Goal: Task Accomplishment & Management: Manage account settings

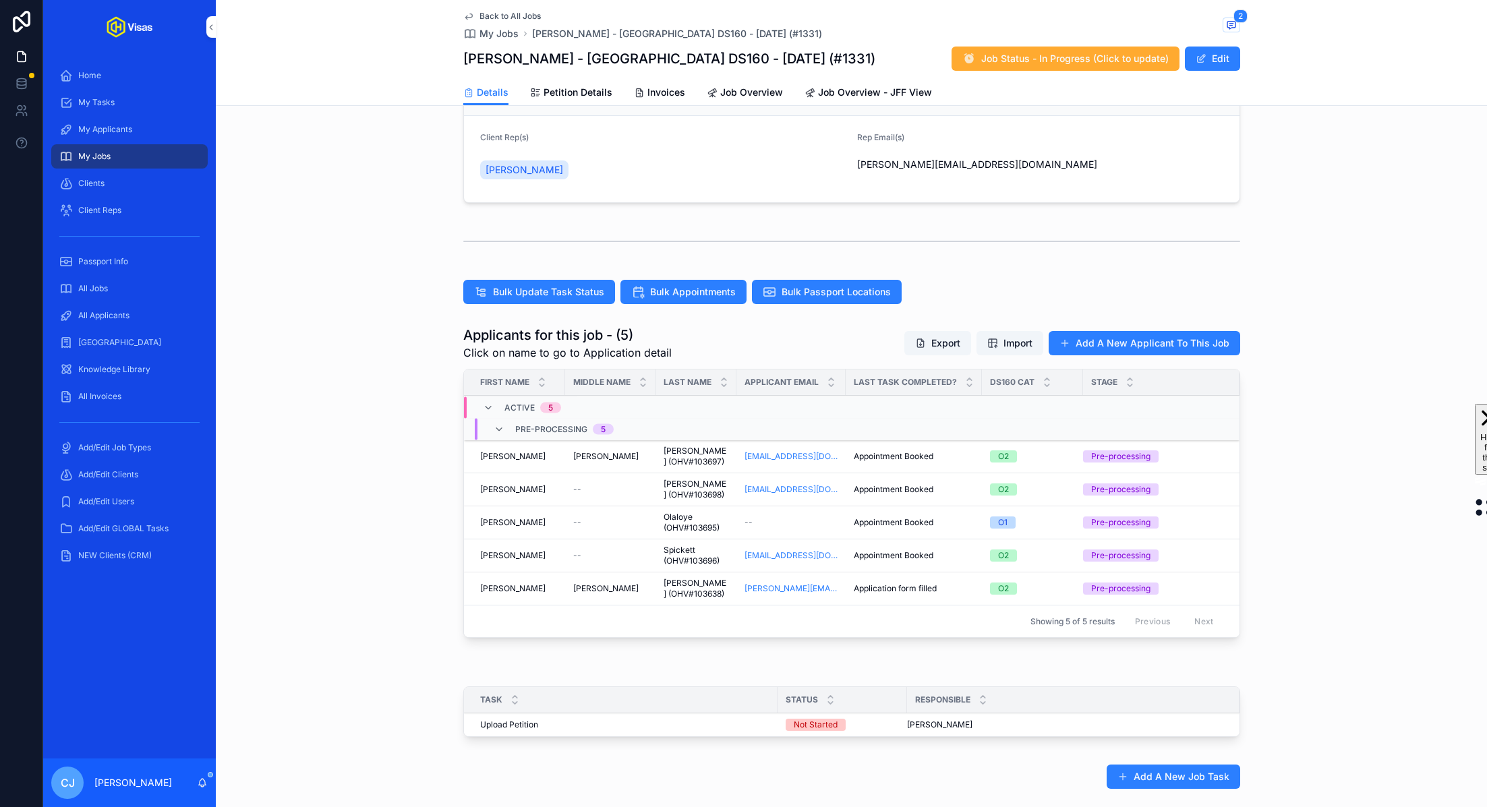
scroll to position [216, 0]
click at [119, 282] on div "All Jobs" at bounding box center [129, 289] width 140 height 22
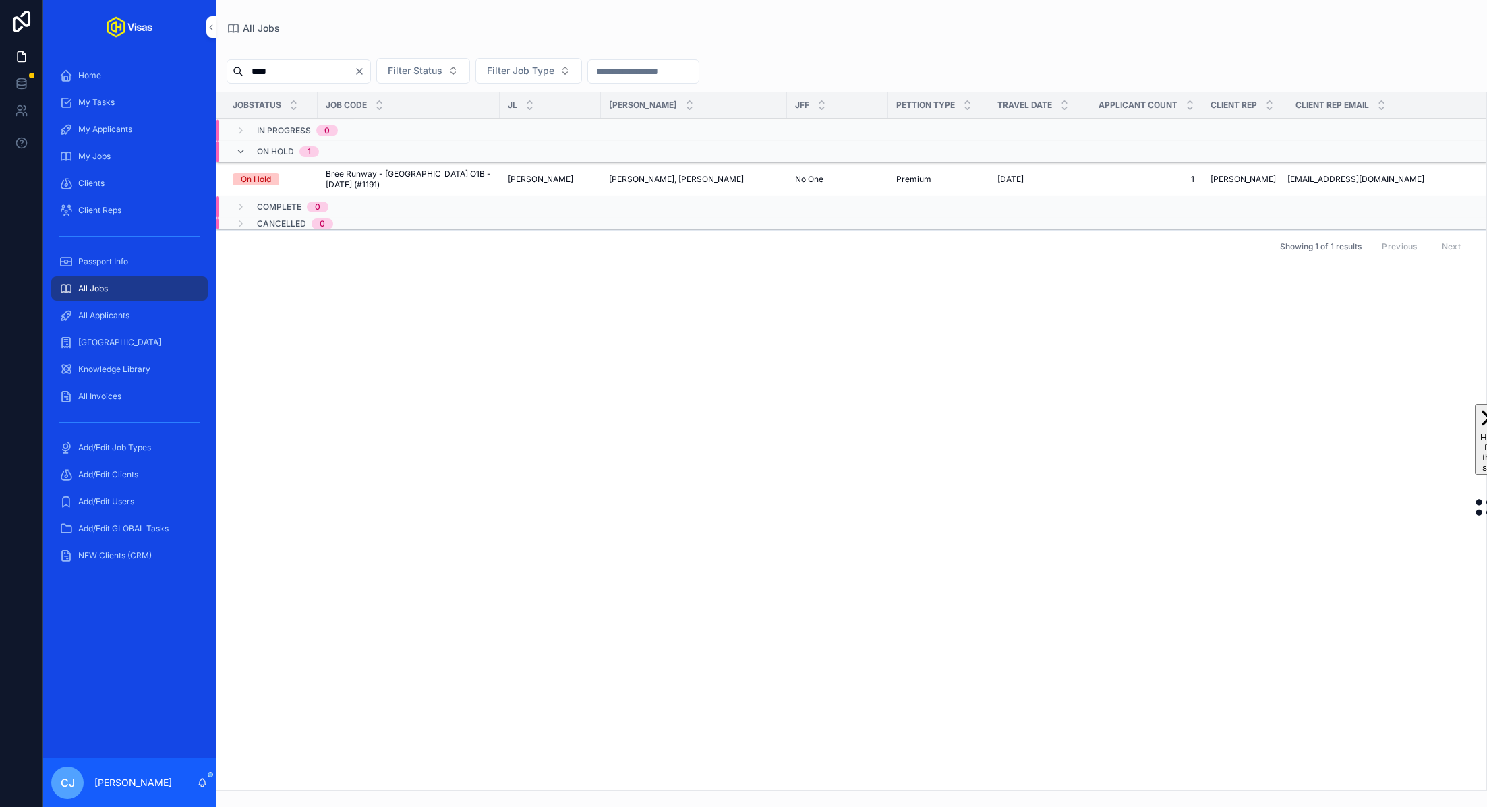
type input "****"
click at [359, 178] on span "Bree Runway - [GEOGRAPHIC_DATA] O1B - [DATE] (#1191)" at bounding box center [409, 180] width 166 height 22
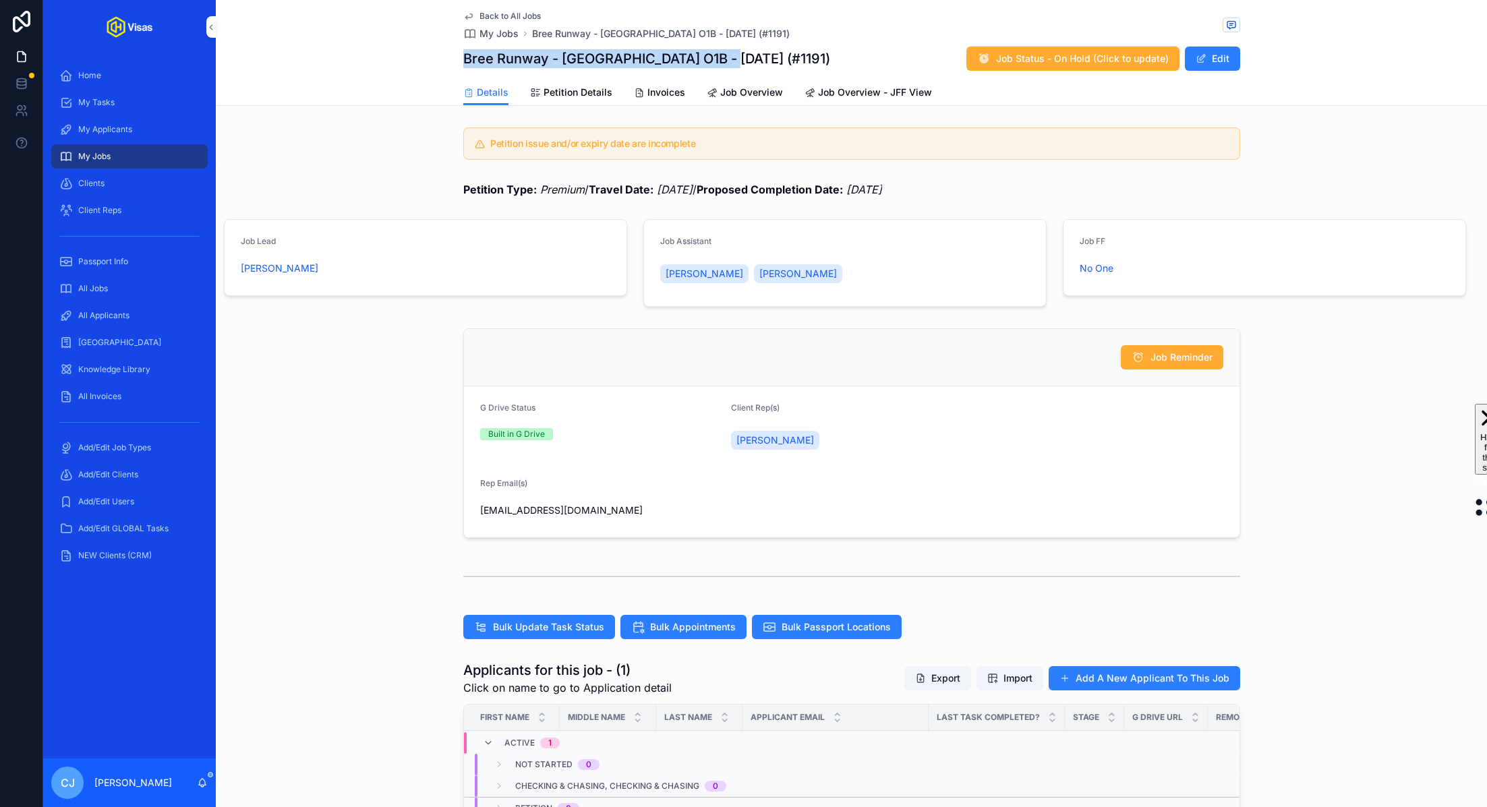
drag, startPoint x: 737, startPoint y: 53, endPoint x: 465, endPoint y: 59, distance: 272.5
click at [465, 59] on div "Bree Runway - [GEOGRAPHIC_DATA] O1B - [DATE] (#1191) Job Status - On Hold (Clic…" at bounding box center [851, 59] width 777 height 26
copy h1 "Bree Runway - [GEOGRAPHIC_DATA] O1B - [DATE] (#1191)"
click at [121, 309] on div "All Applicants" at bounding box center [129, 316] width 140 height 22
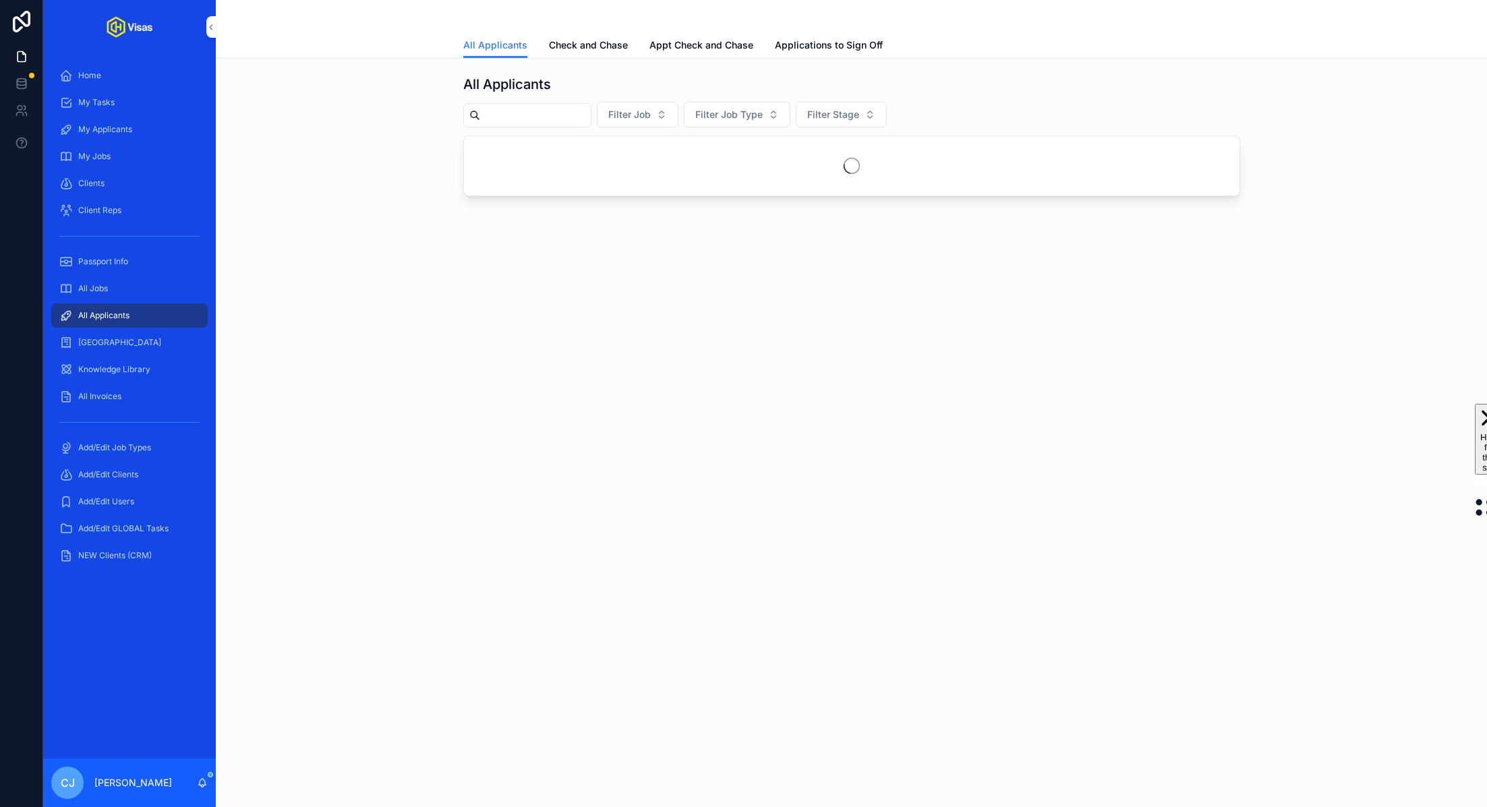
click at [742, 49] on span "Applications to Sign Off" at bounding box center [829, 44] width 108 height 13
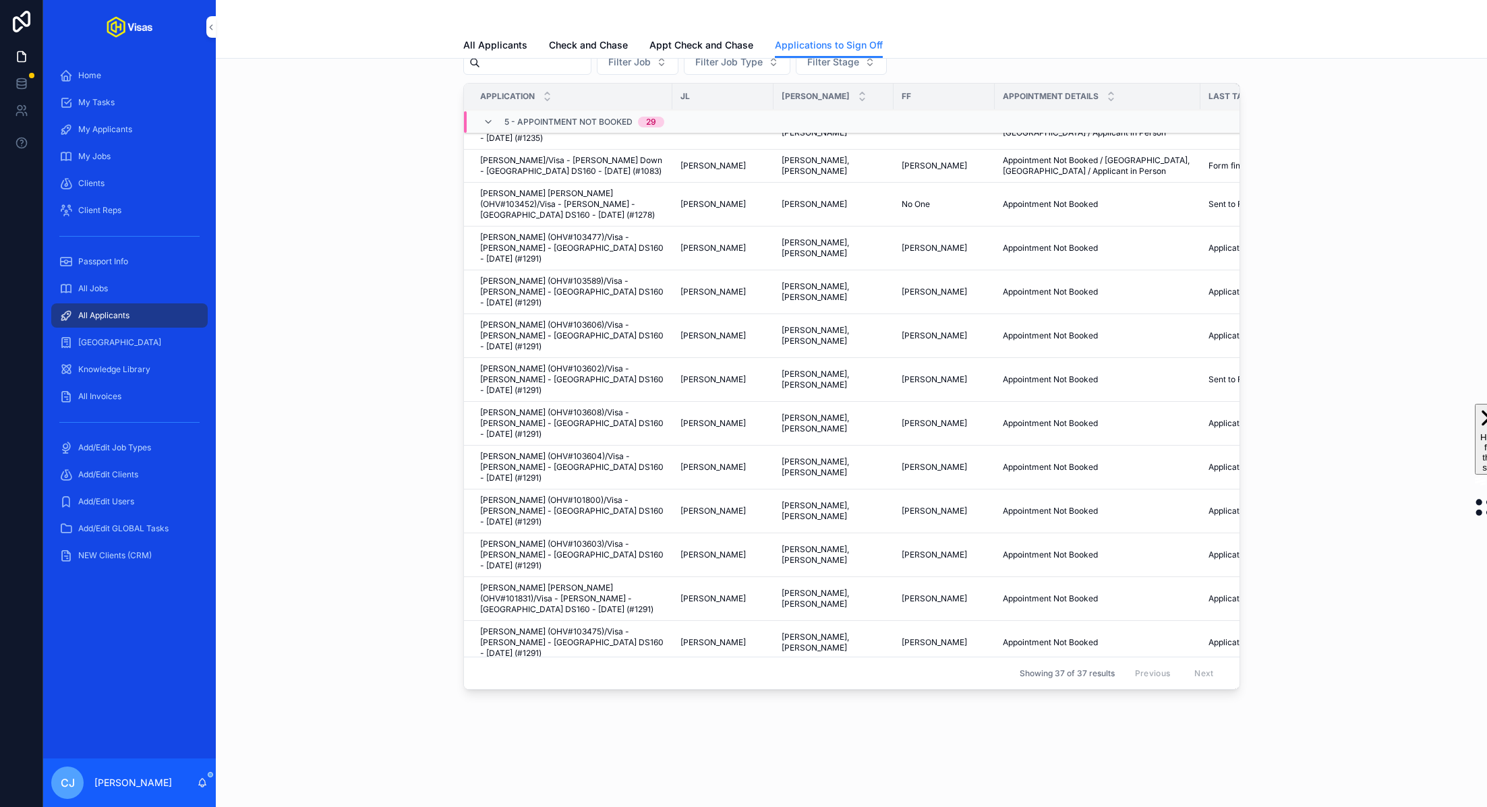
scroll to position [413, 0]
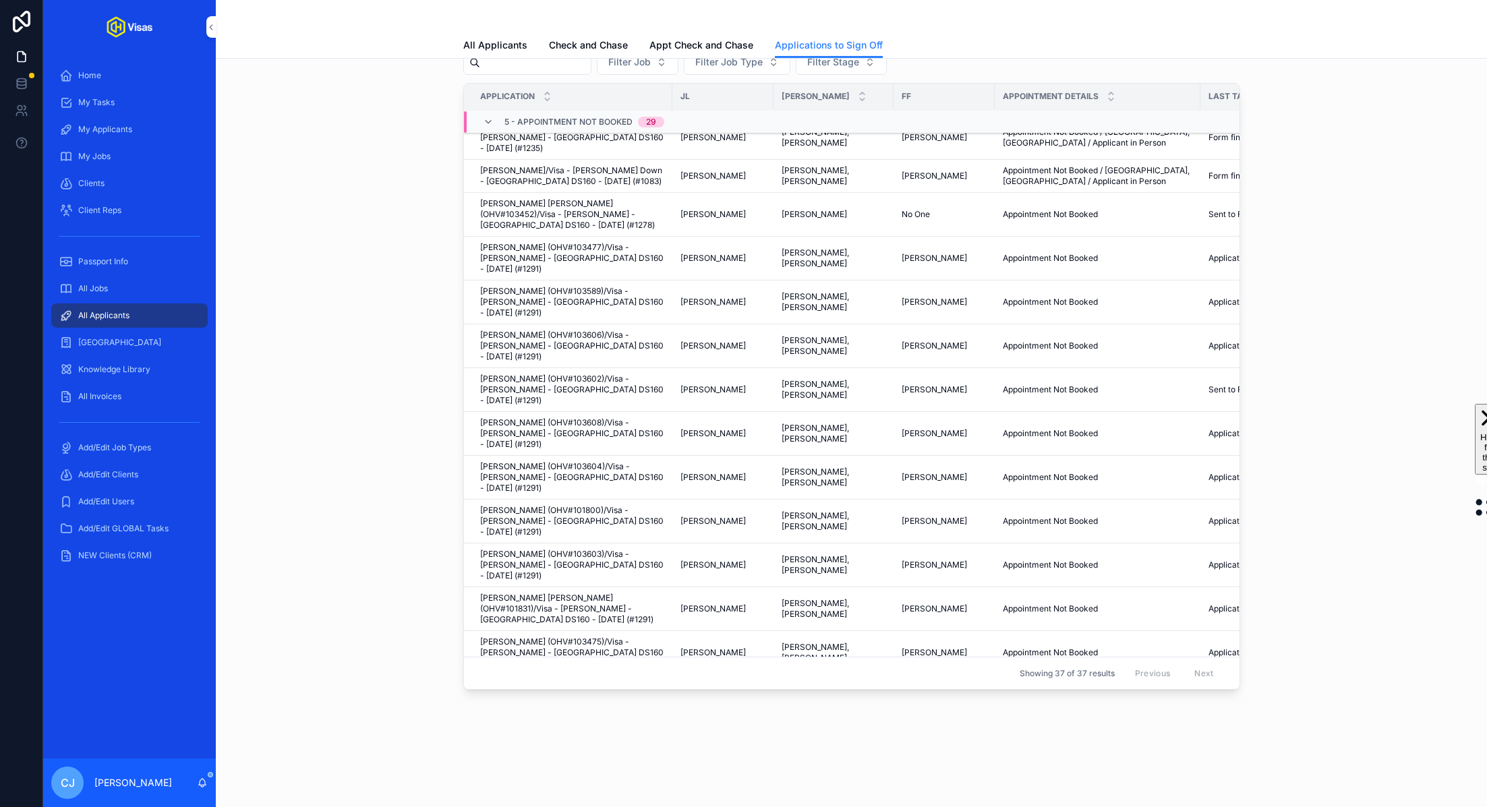
click at [103, 326] on link "All Applicants" at bounding box center [129, 315] width 156 height 24
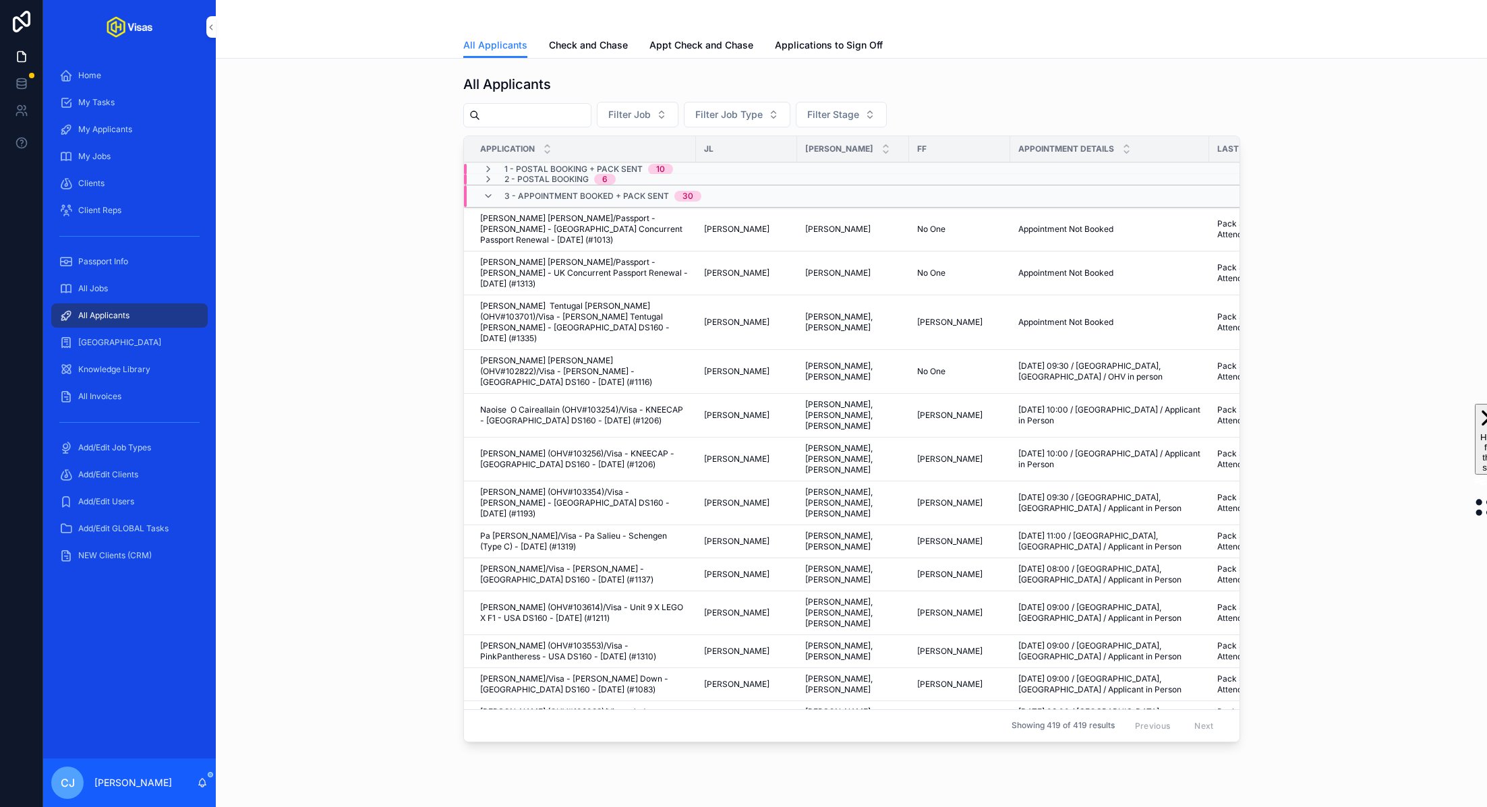
click at [507, 115] on input "scrollable content" at bounding box center [535, 115] width 111 height 19
type input "******"
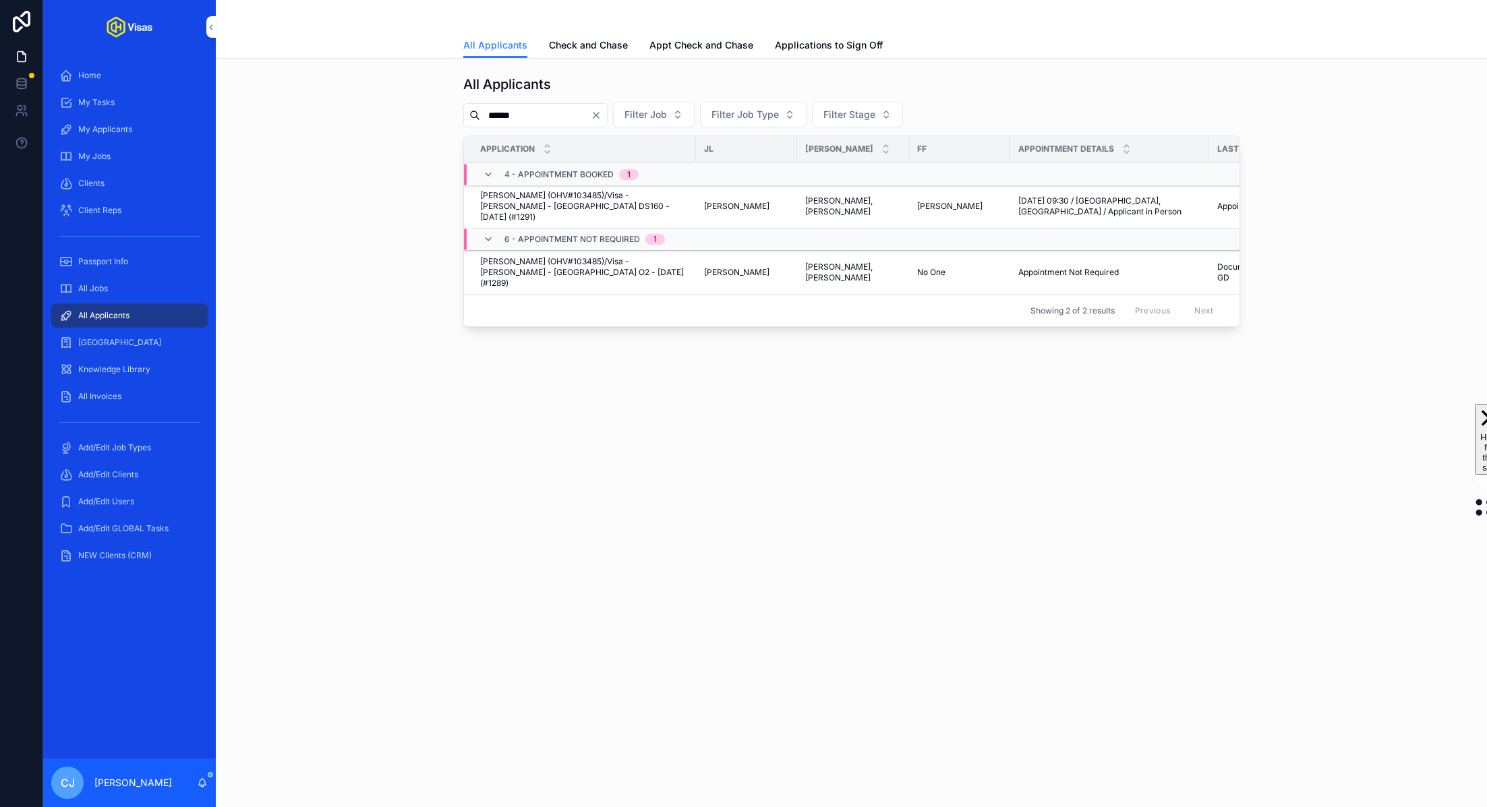
click at [568, 199] on span "[PERSON_NAME] (OHV#103485)/Visa - [PERSON_NAME] - [GEOGRAPHIC_DATA] DS160 - [DA…" at bounding box center [584, 206] width 208 height 32
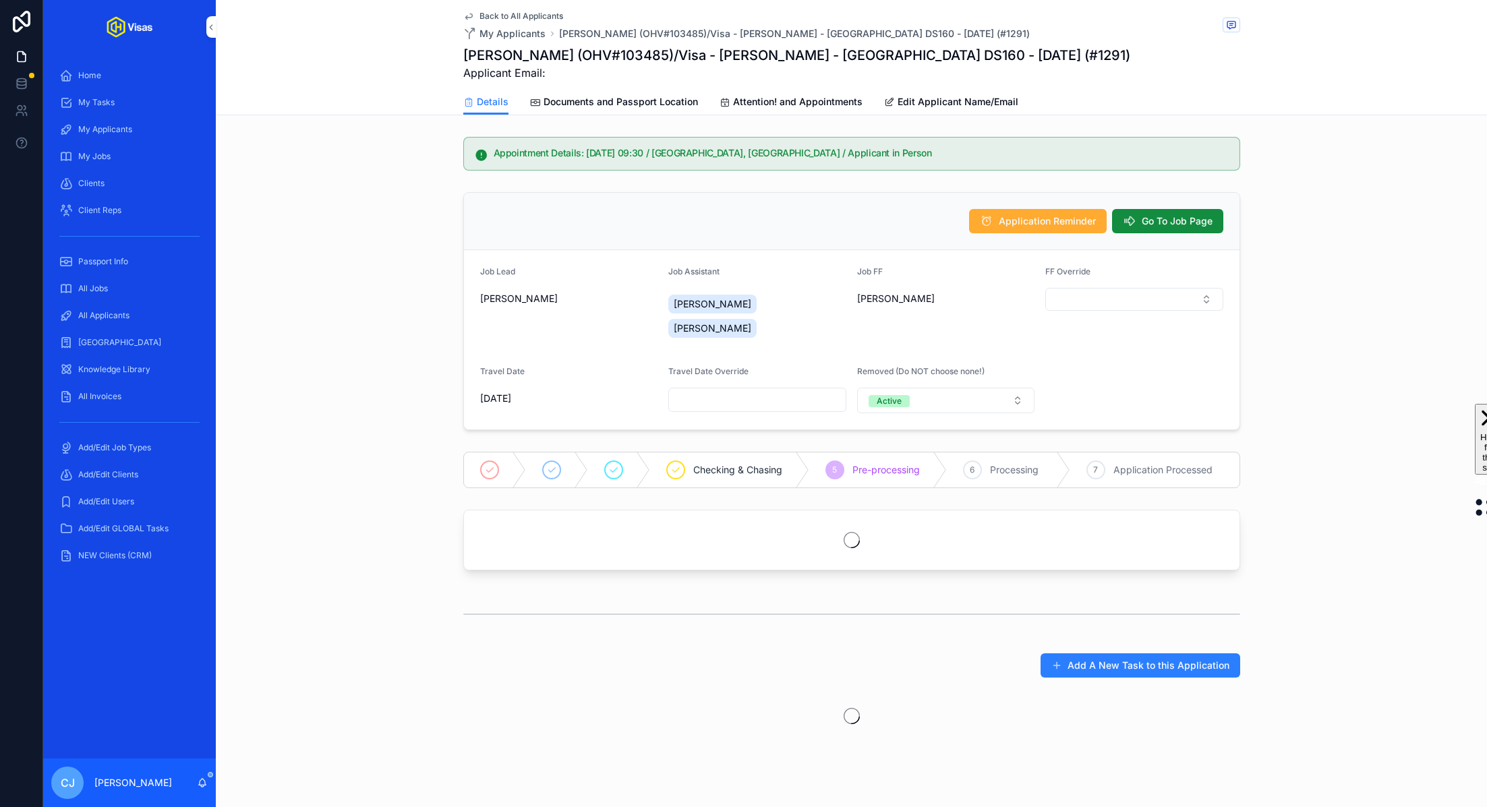
click at [672, 101] on span "Documents and Passport Location" at bounding box center [621, 101] width 154 height 13
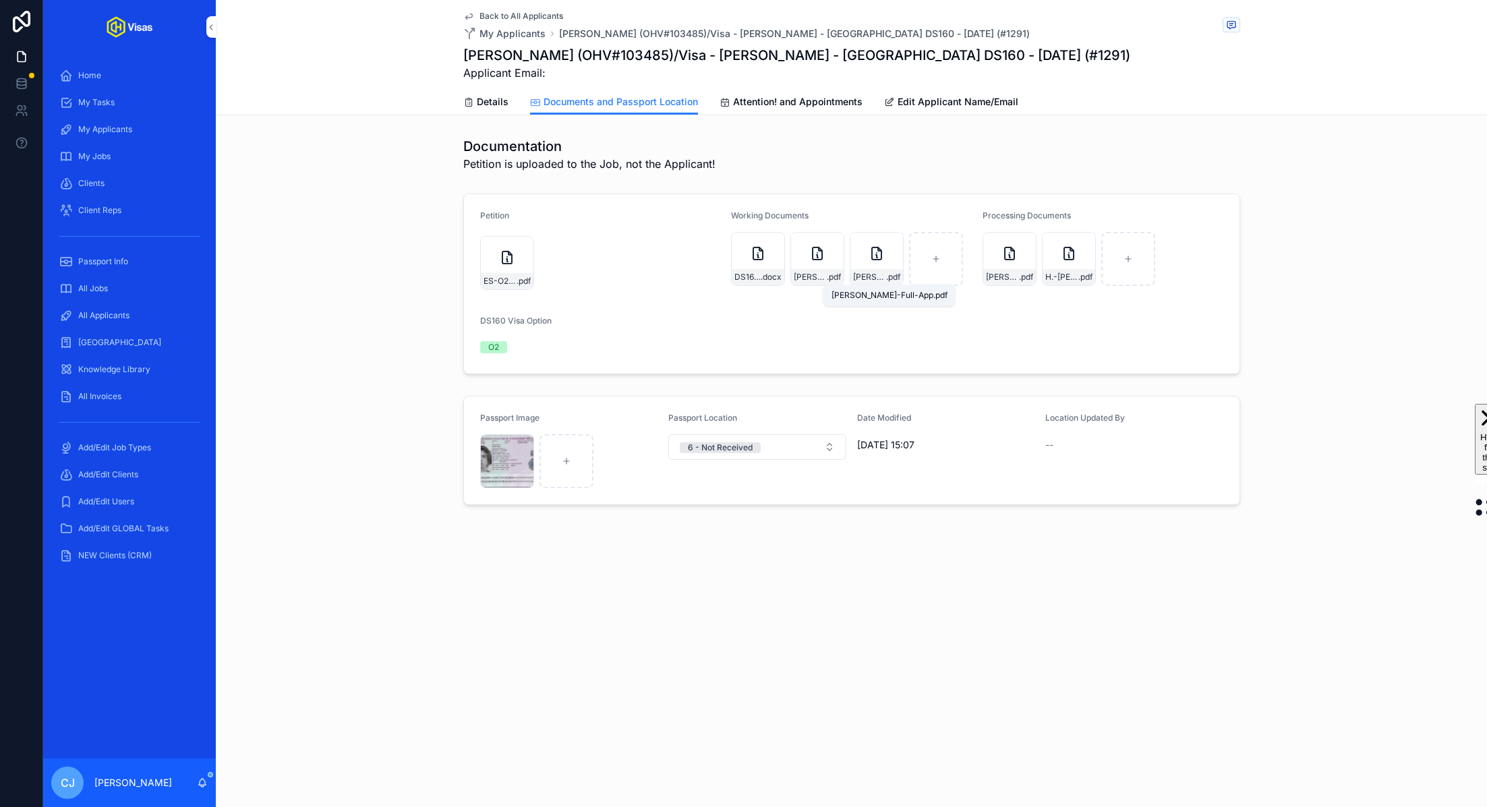
click at [742, 277] on span "[PERSON_NAME]-Full-App" at bounding box center [869, 277] width 33 height 11
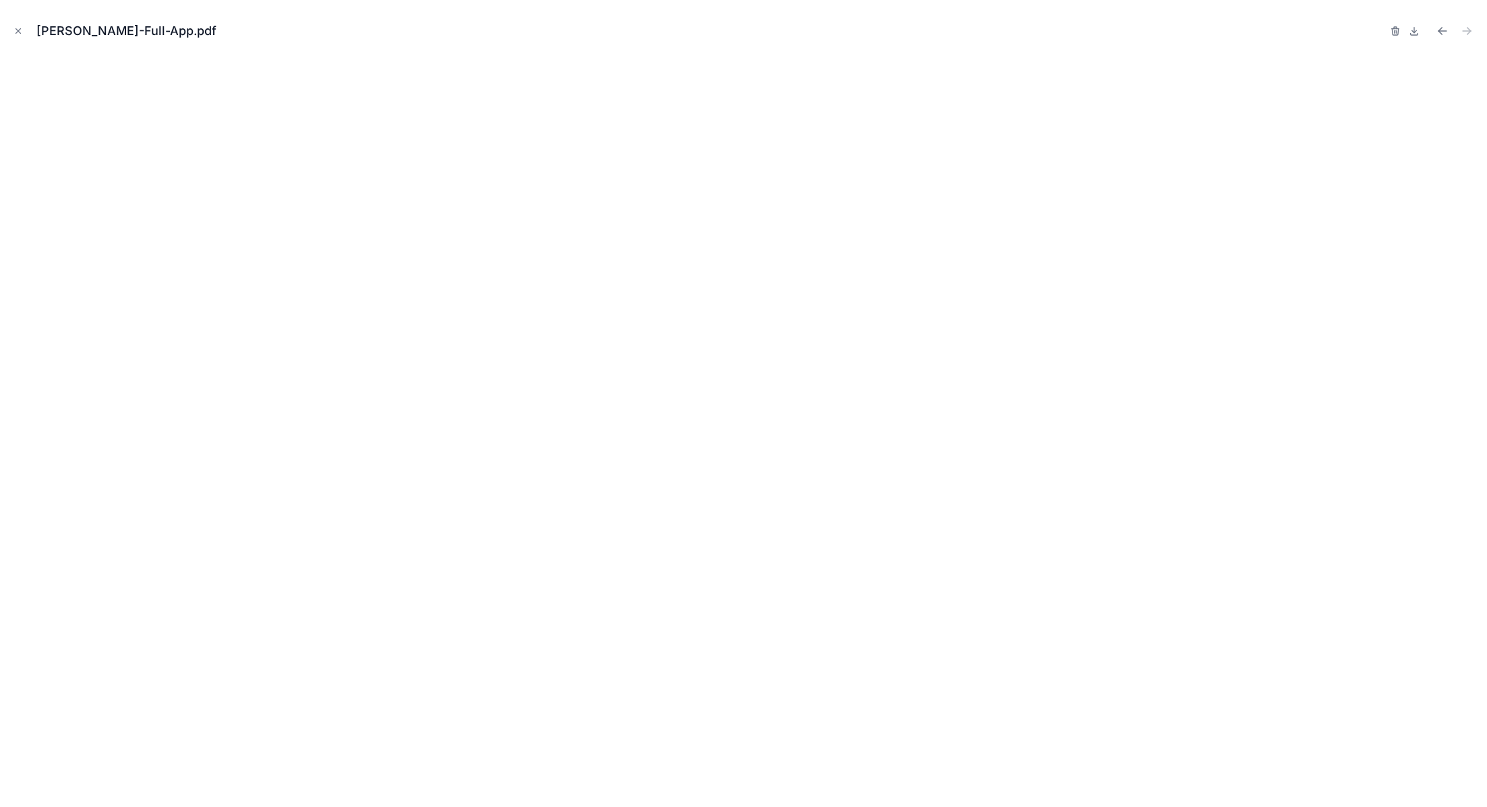
click at [21, 30] on icon "Close modal" at bounding box center [17, 30] width 9 height 9
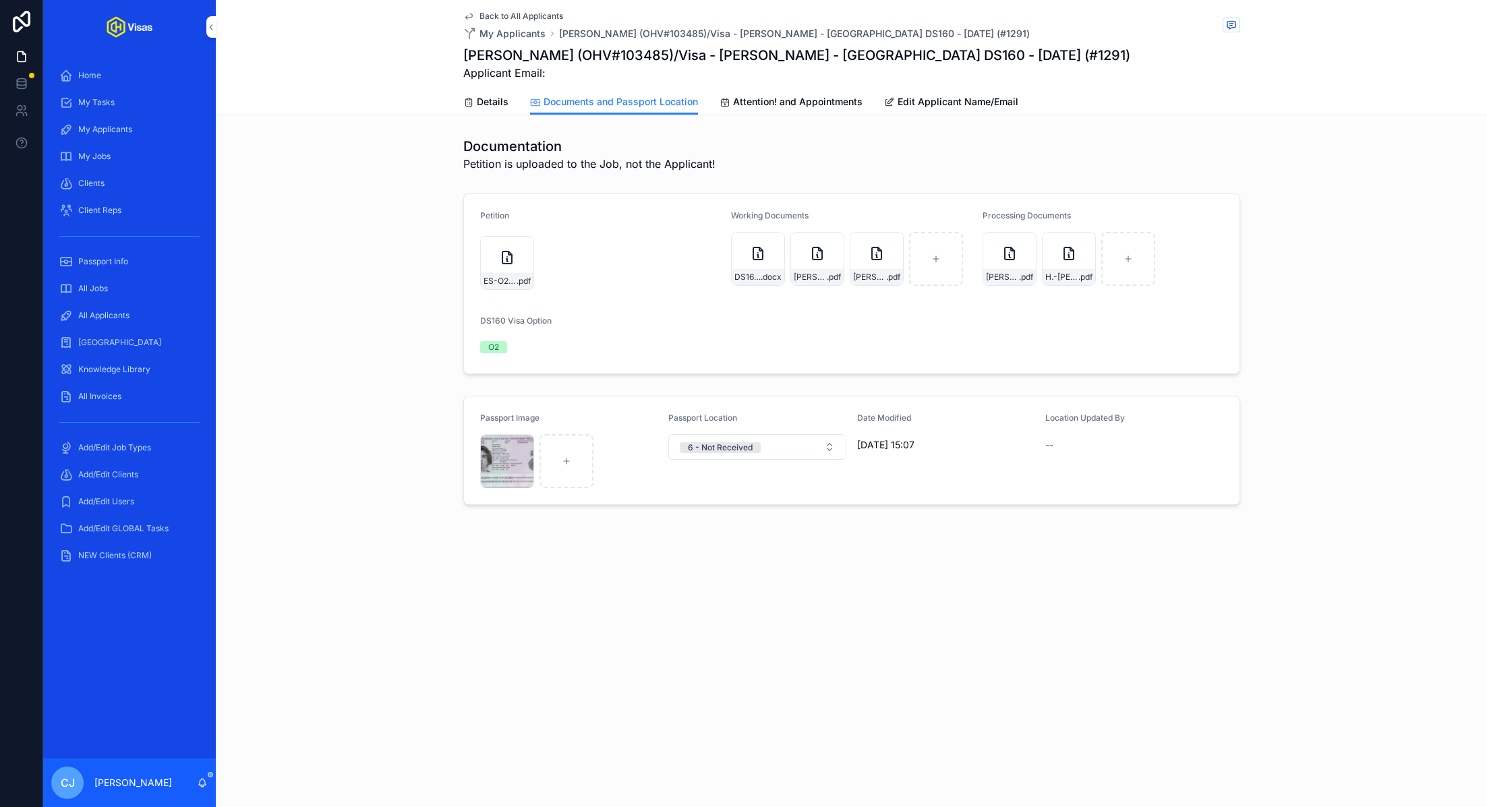
click at [118, 322] on div "All Applicants" at bounding box center [129, 316] width 140 height 22
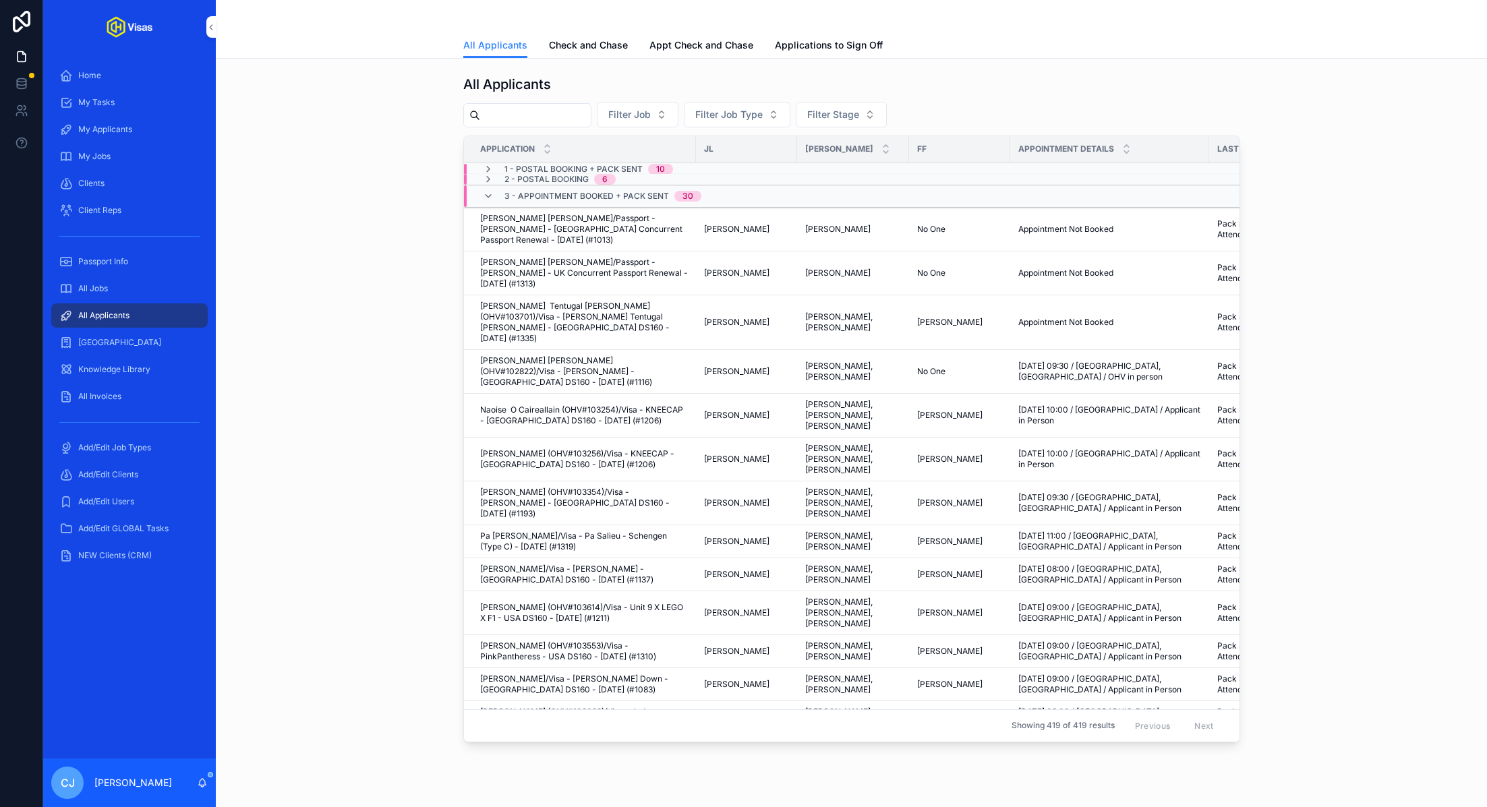
click at [742, 48] on span "Applications to Sign Off" at bounding box center [829, 44] width 108 height 13
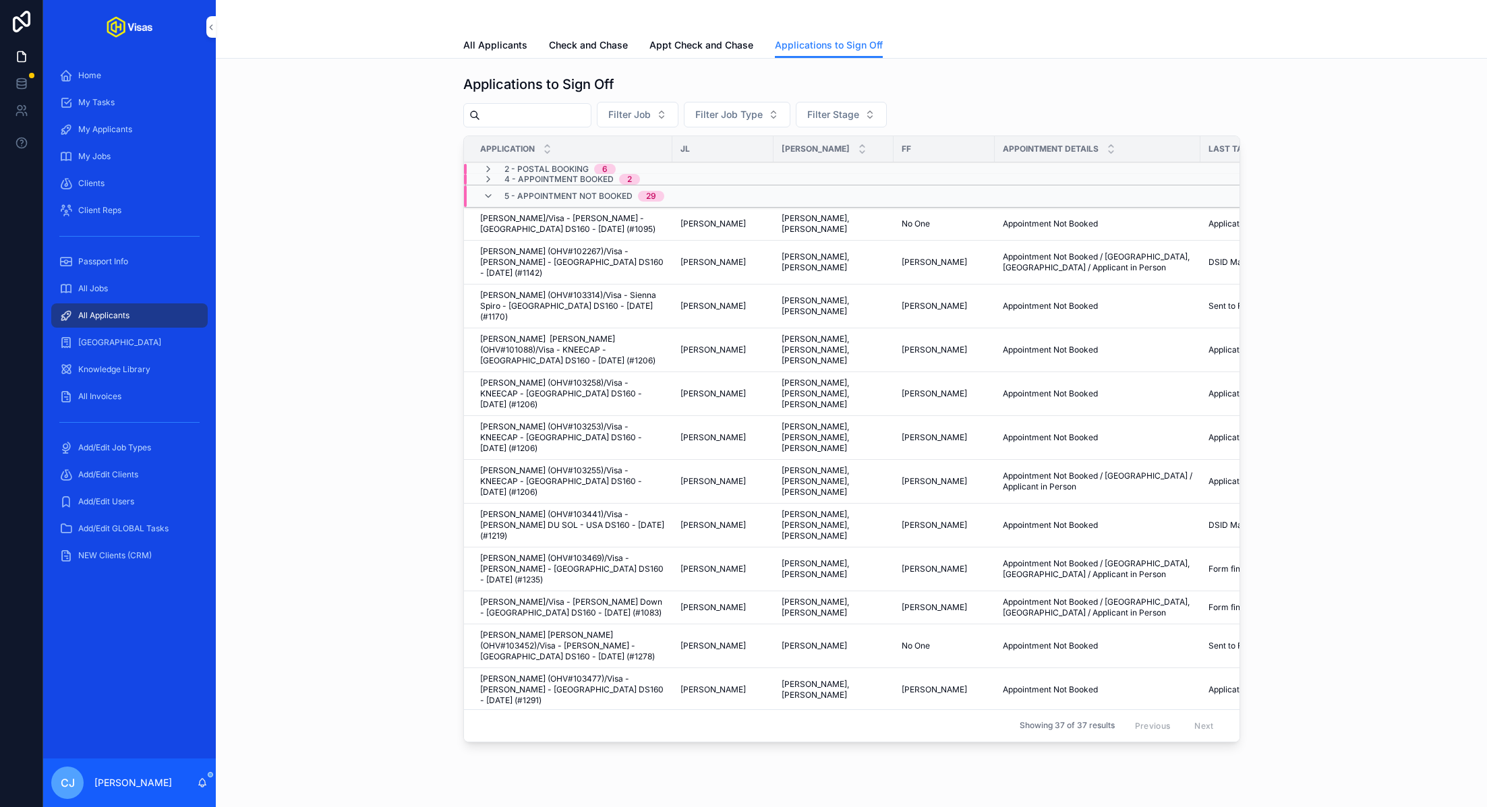
click at [742, 49] on span "Applications to Sign Off" at bounding box center [829, 44] width 108 height 13
click at [590, 49] on span "Check and Chase" at bounding box center [588, 44] width 79 height 13
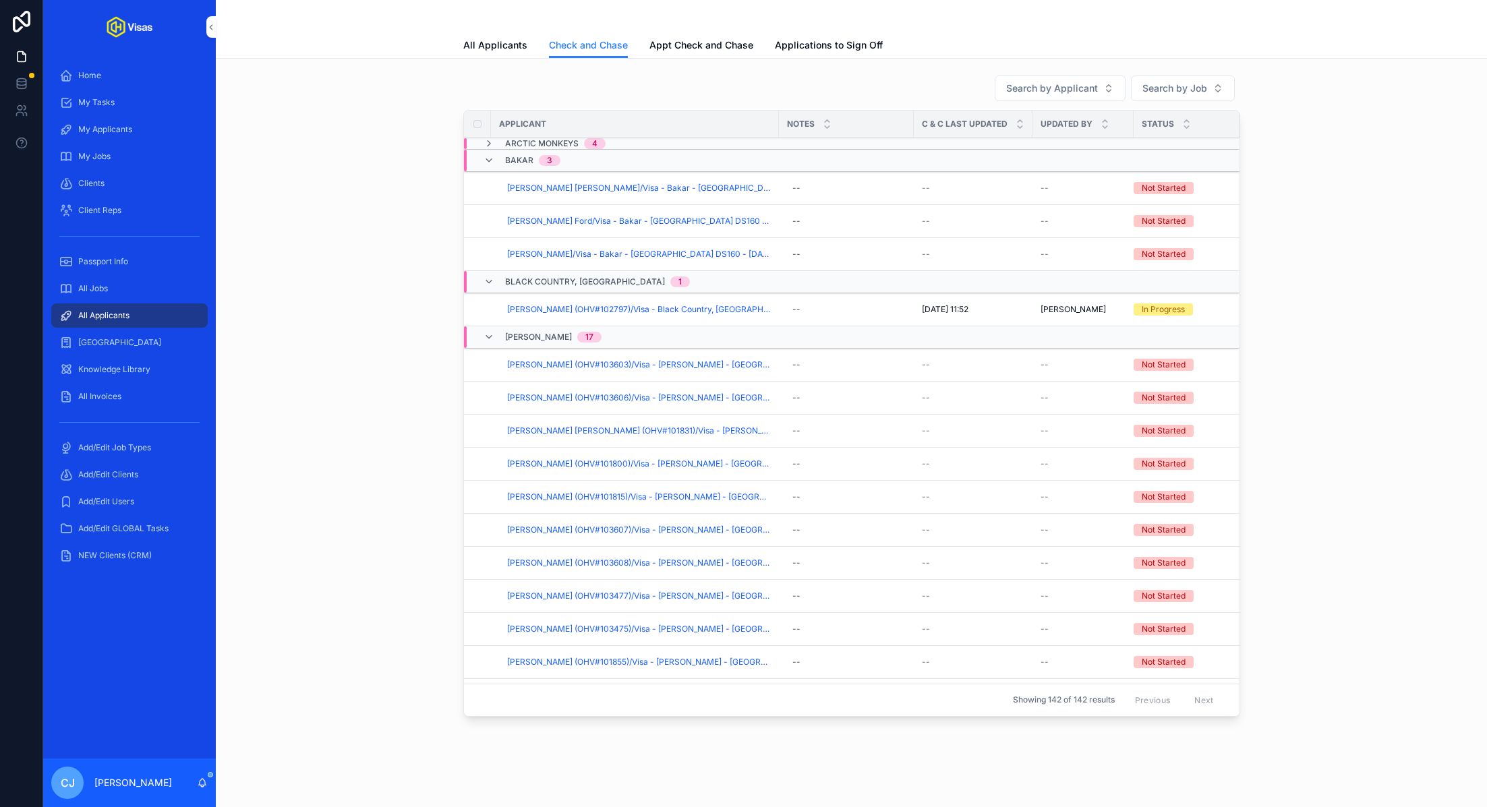
click at [709, 44] on span "Appt Check and Chase" at bounding box center [701, 44] width 104 height 13
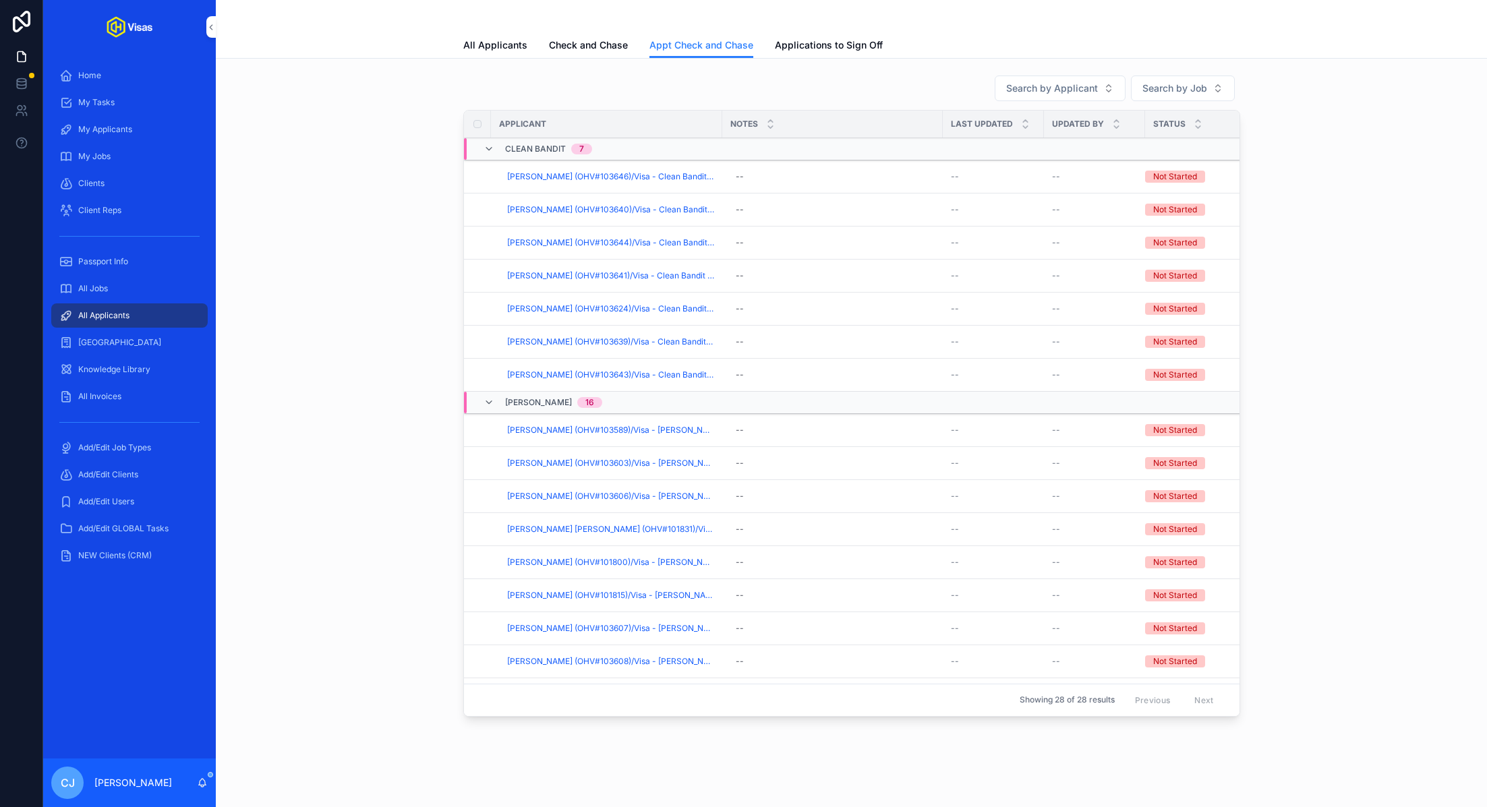
click at [488, 43] on span "All Applicants" at bounding box center [495, 44] width 64 height 13
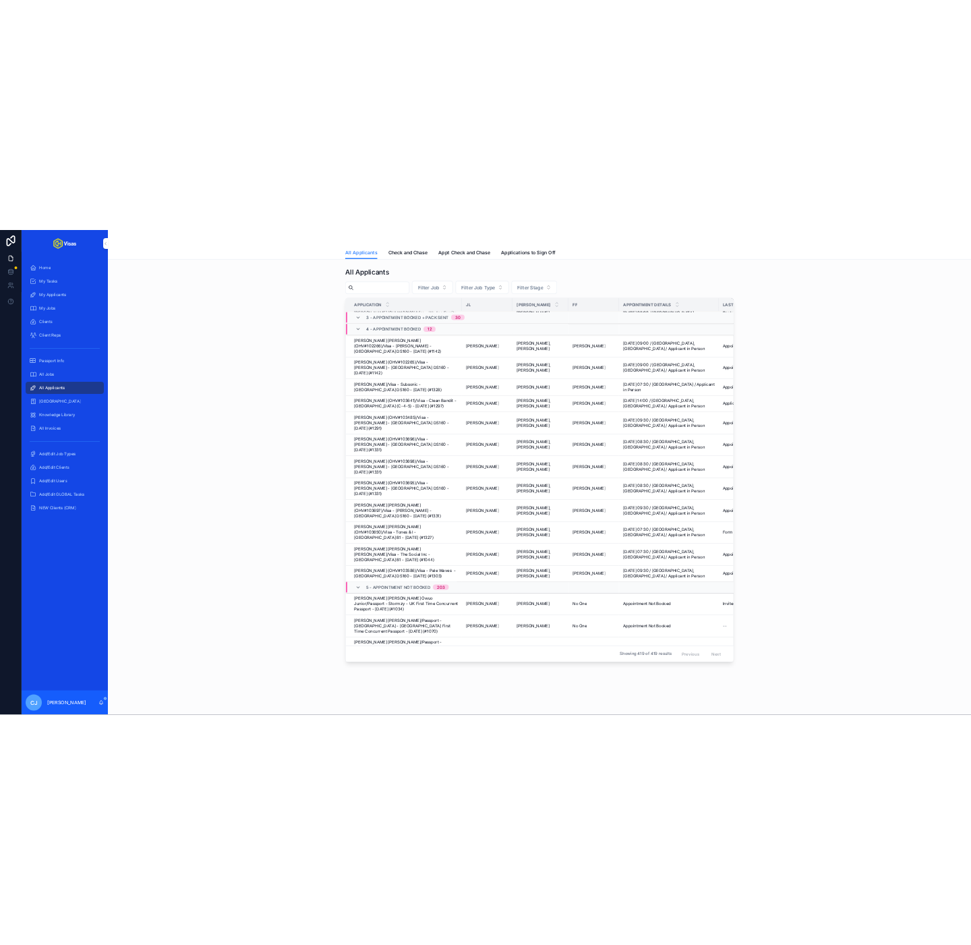
scroll to position [1132, 0]
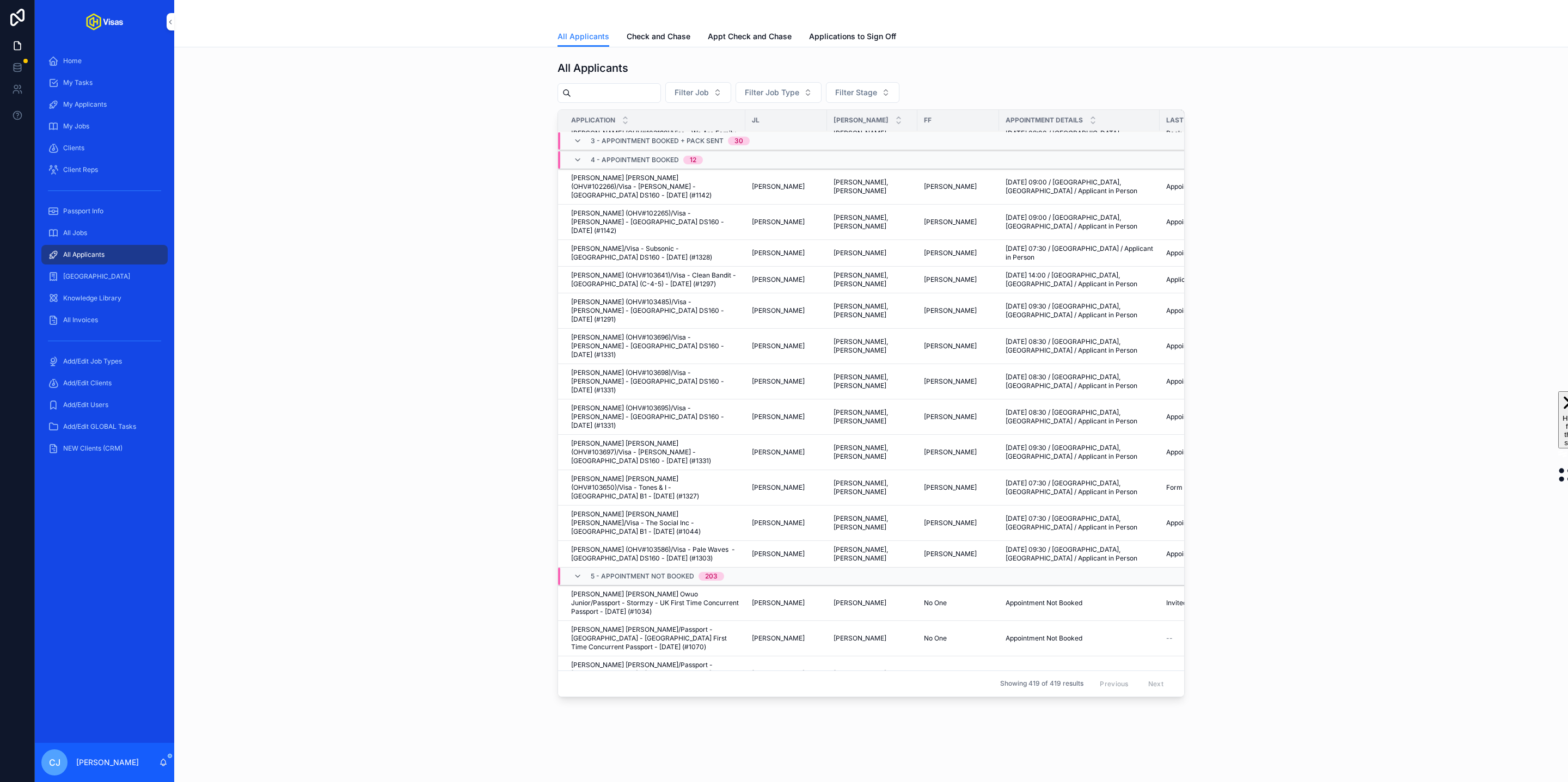
click at [588, 93] on input "scrollable content" at bounding box center [615, 93] width 90 height 15
type input "******"
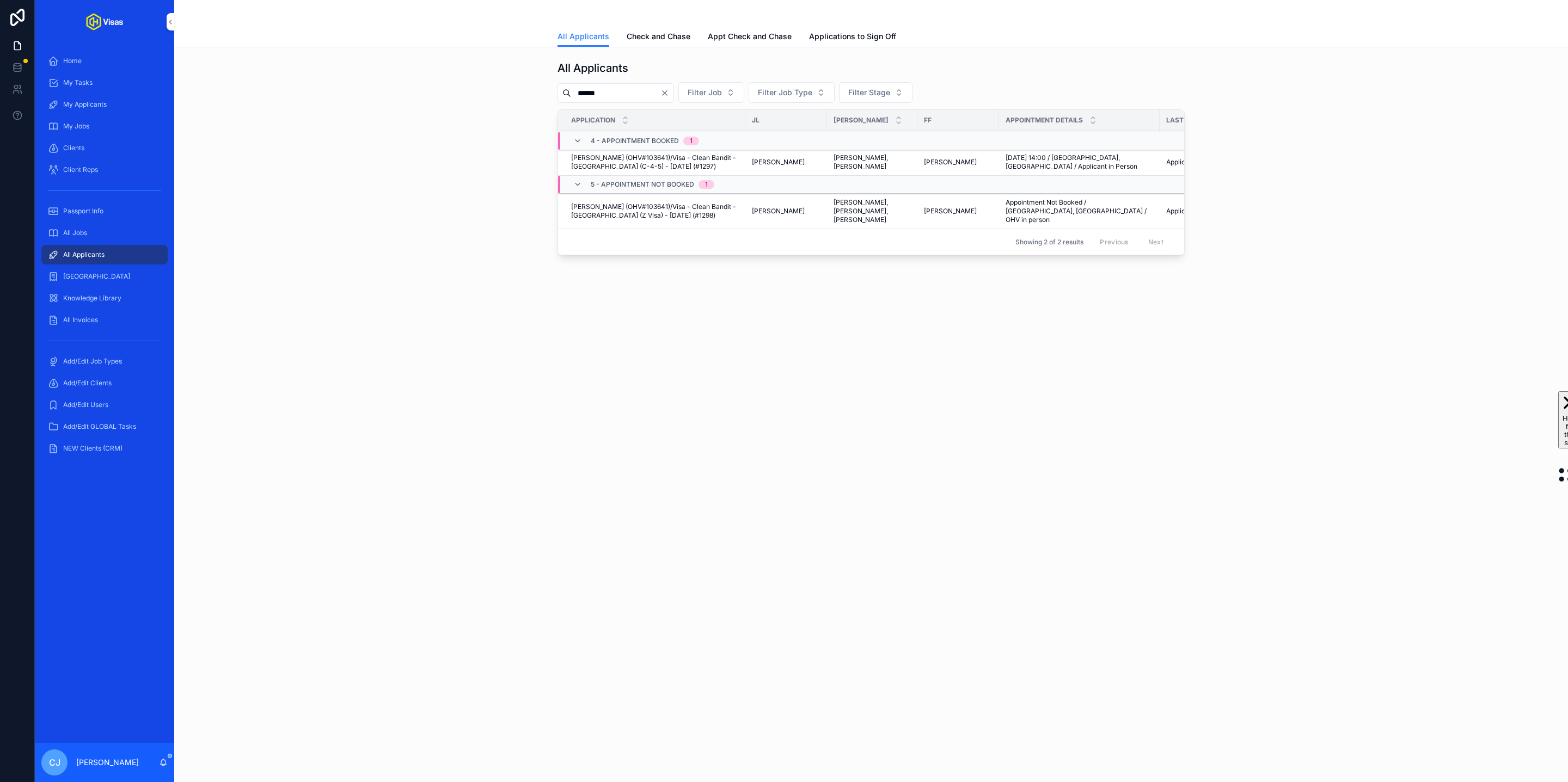
click at [599, 166] on span "[PERSON_NAME] (OHV#103641)/Visa - Clean Bandit - [GEOGRAPHIC_DATA] (C-4-5) - [D…" at bounding box center [655, 162] width 168 height 18
